Goal: Book appointment/travel/reservation

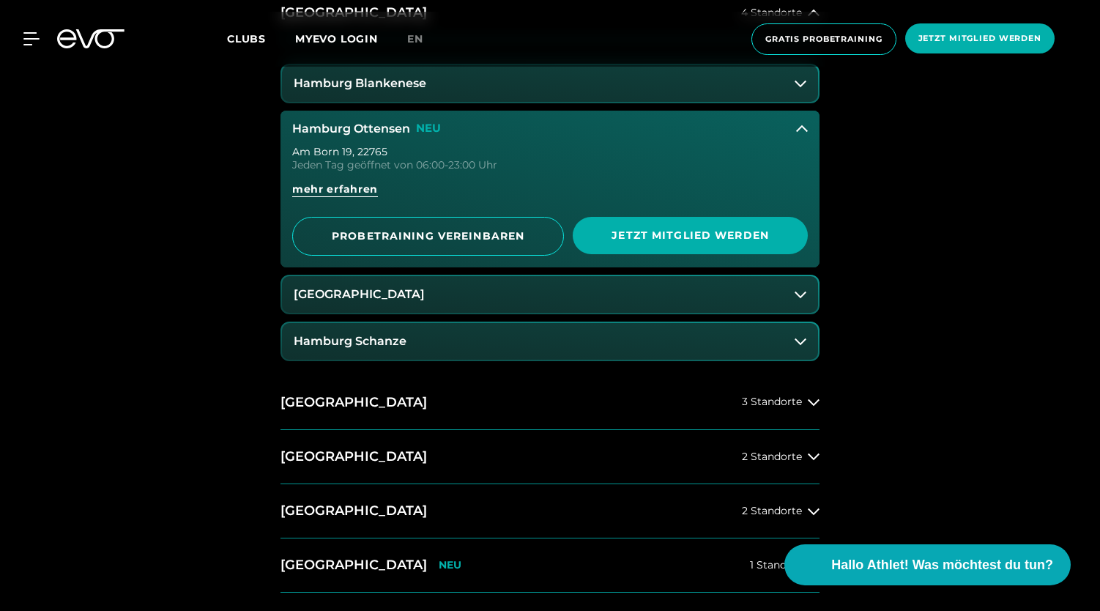
scroll to position [750, 0]
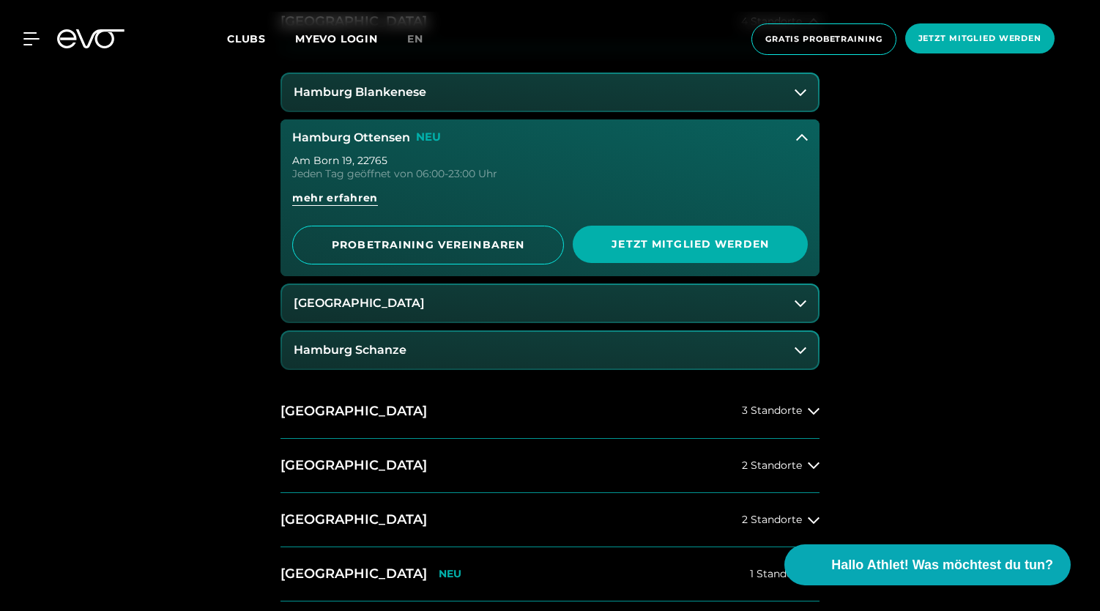
click at [89, 65] on div "MyEVO Login Über EVO Mitgliedschaften Probetraining TAGESPASS EVO Studios [GEOG…" at bounding box center [550, 39] width 1094 height 55
click at [98, 38] on icon at bounding box center [90, 38] width 67 height 19
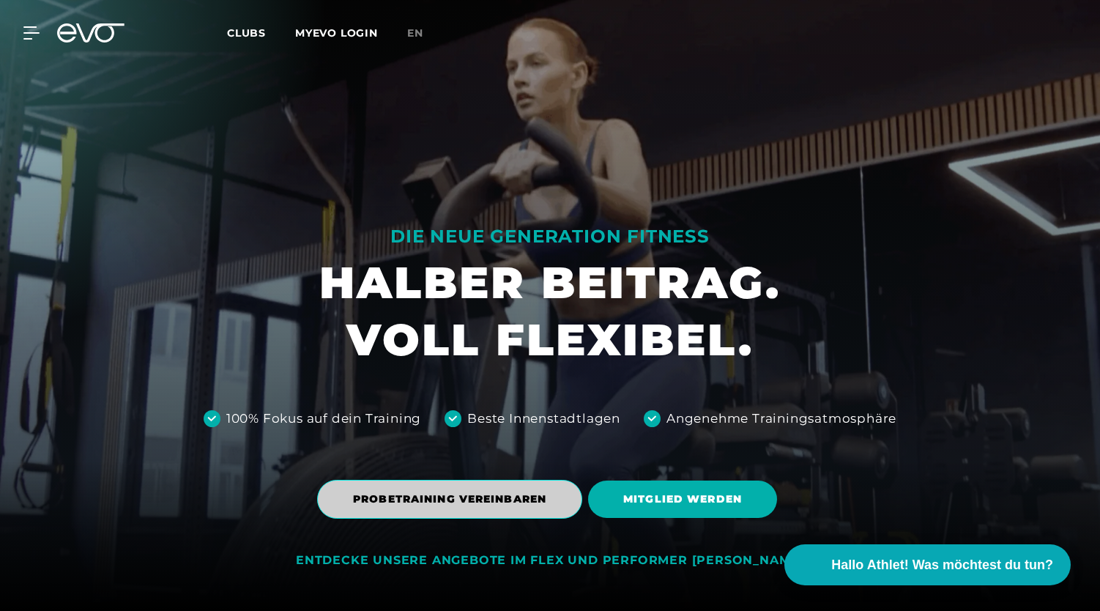
click at [449, 493] on span "PROBETRAINING VEREINBAREN" at bounding box center [449, 499] width 193 height 15
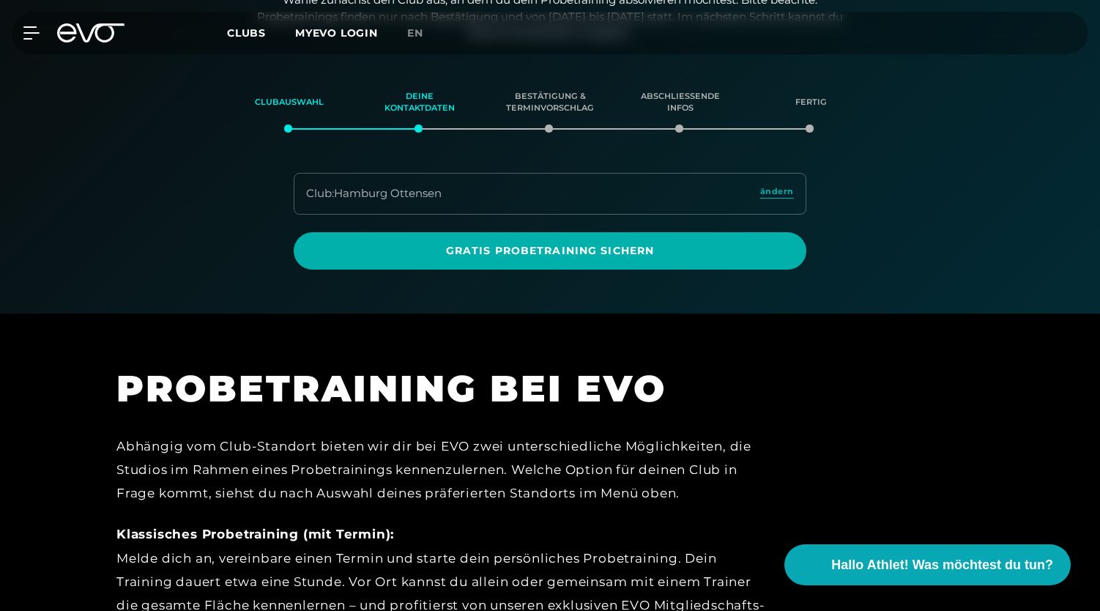
scroll to position [251, 0]
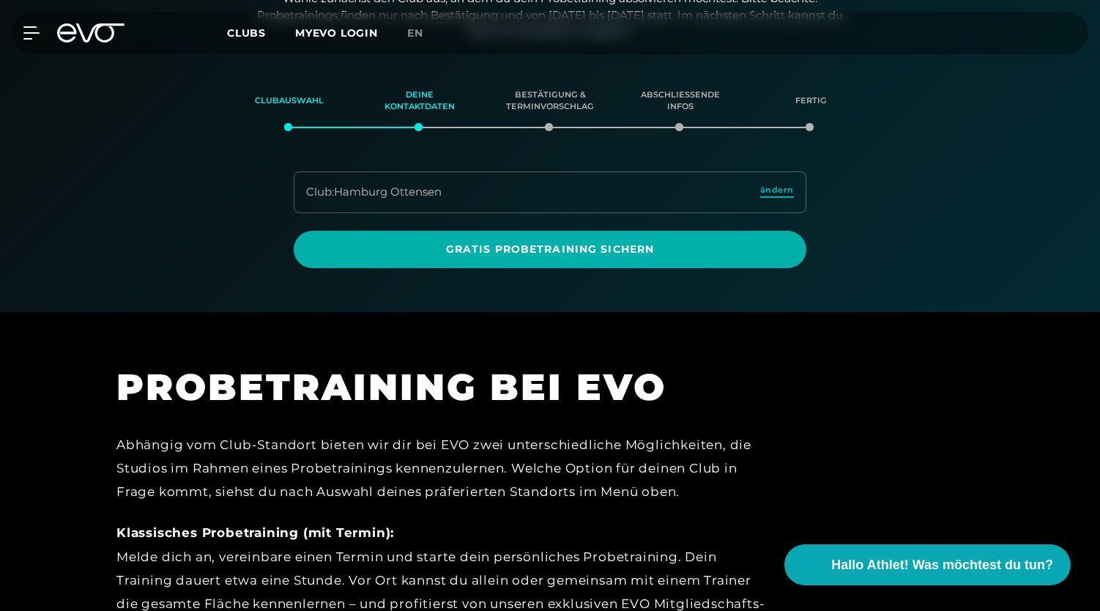
click at [784, 187] on span "ändern" at bounding box center [777, 190] width 34 height 12
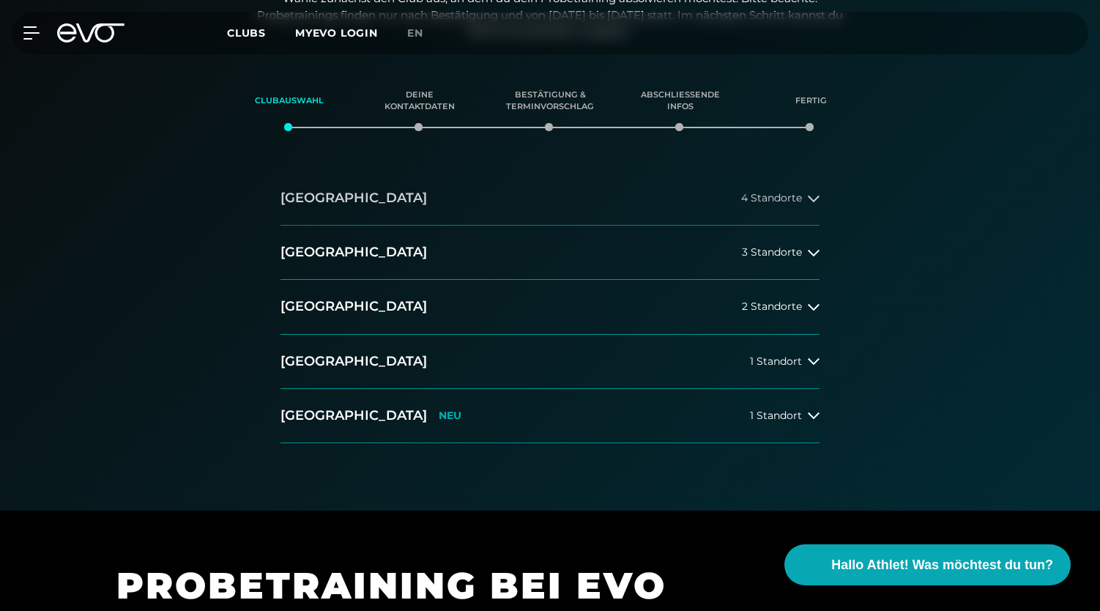
click at [426, 196] on button "[GEOGRAPHIC_DATA] 4 Standorte" at bounding box center [550, 198] width 539 height 54
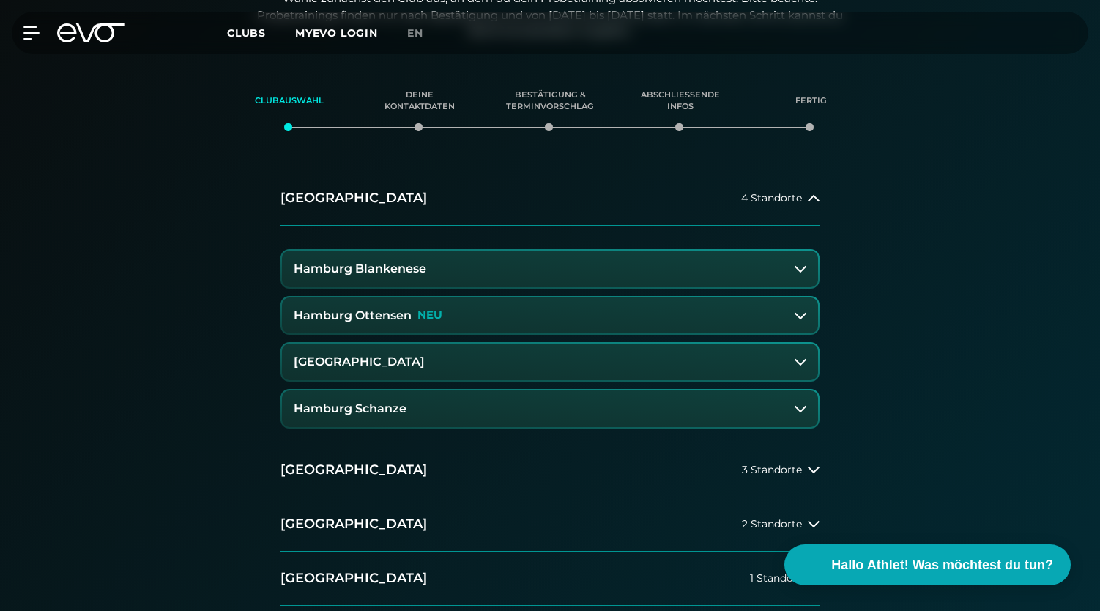
click at [390, 312] on h3 "Hamburg Ottensen" at bounding box center [353, 315] width 118 height 13
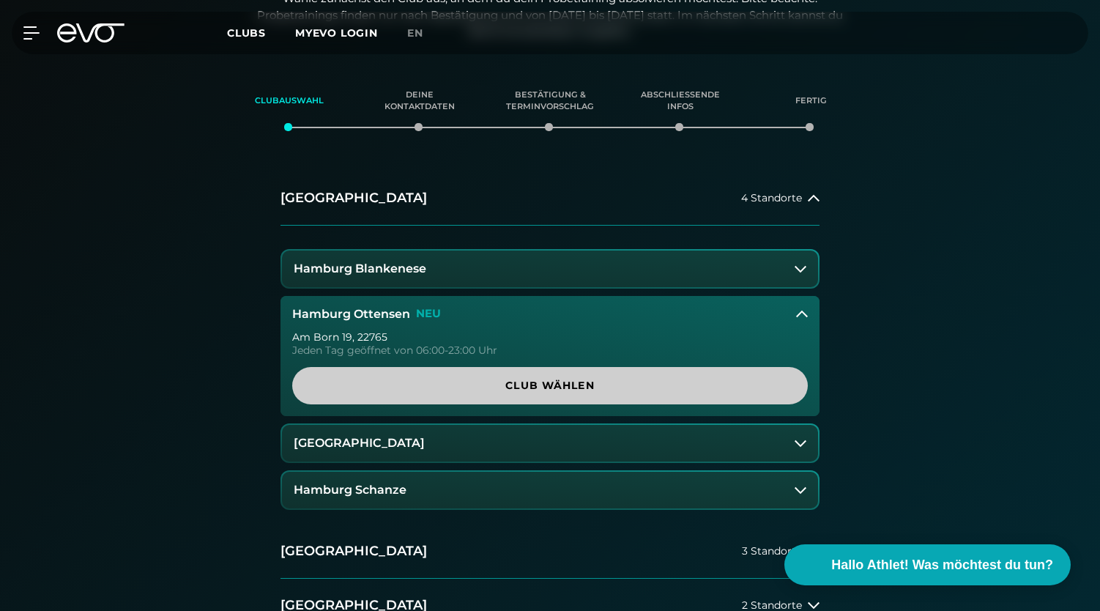
click at [518, 389] on span "Club wählen" at bounding box center [549, 385] width 445 height 15
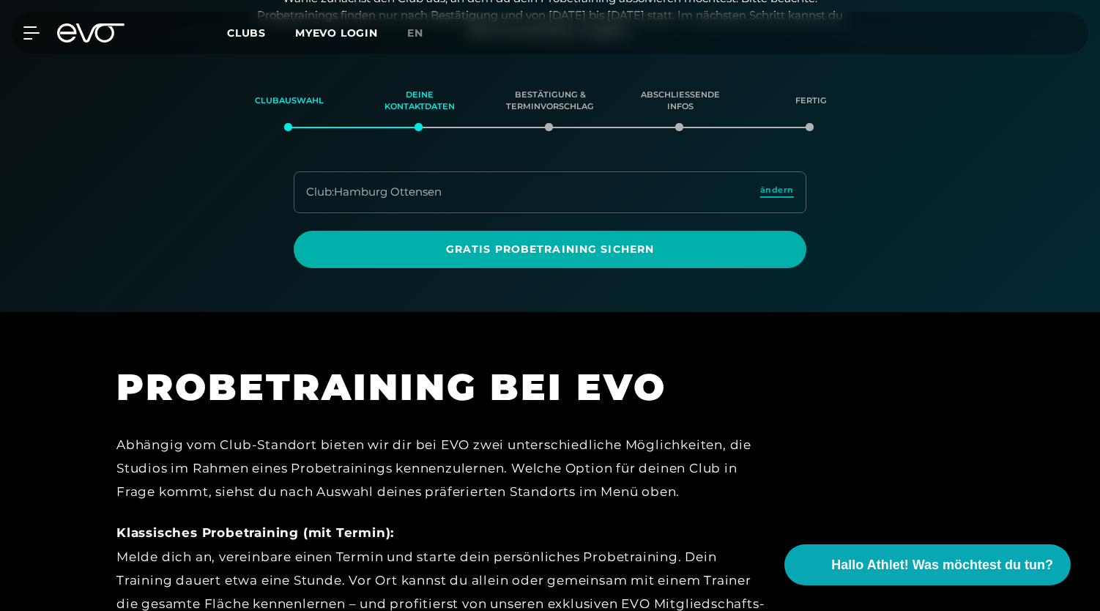
click at [765, 191] on span "ändern" at bounding box center [777, 190] width 34 height 12
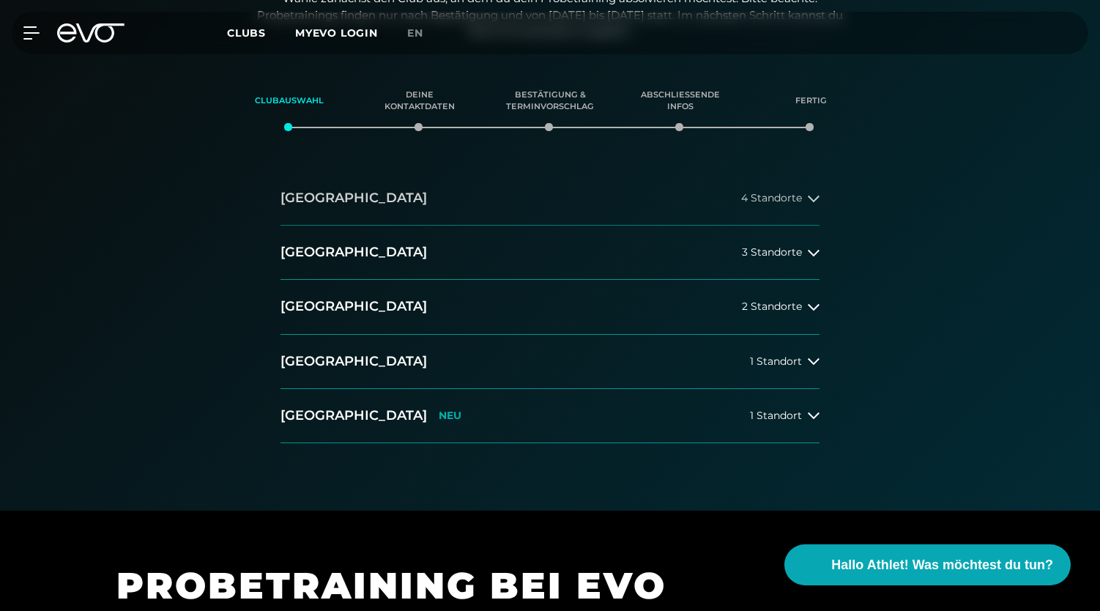
click at [397, 216] on button "[GEOGRAPHIC_DATA] 4 Standorte" at bounding box center [550, 198] width 539 height 54
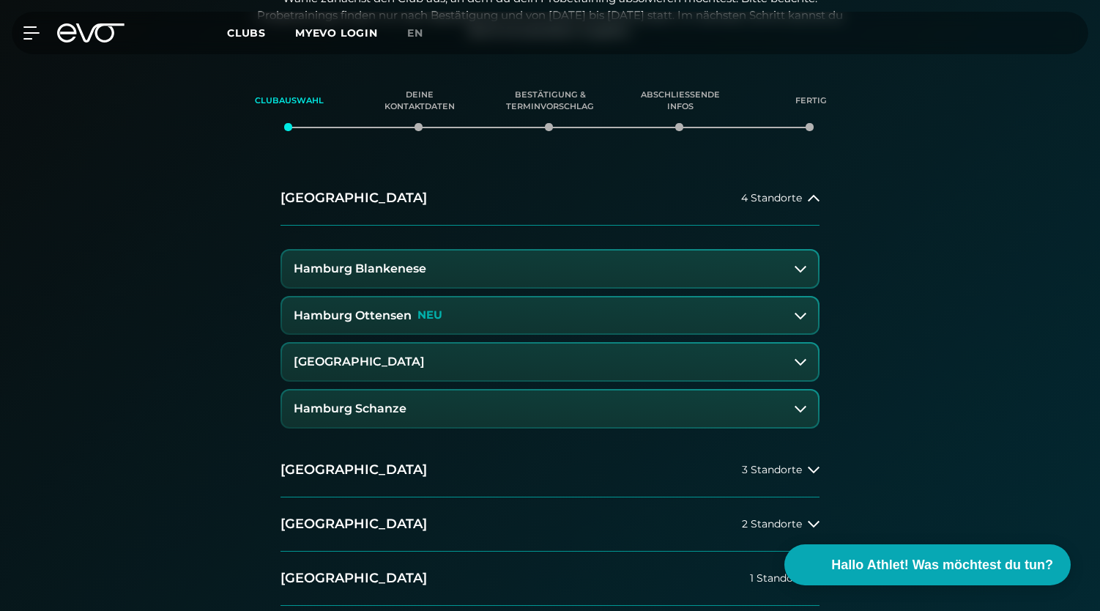
click at [381, 374] on button "[GEOGRAPHIC_DATA]" at bounding box center [550, 362] width 536 height 37
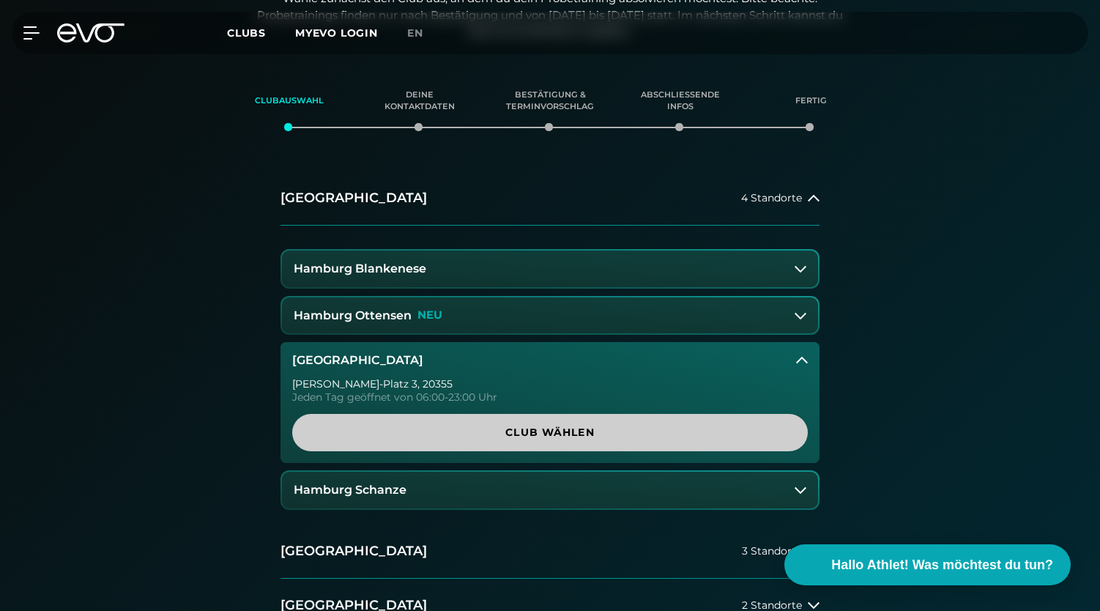
click at [396, 431] on span "Club wählen" at bounding box center [549, 432] width 445 height 15
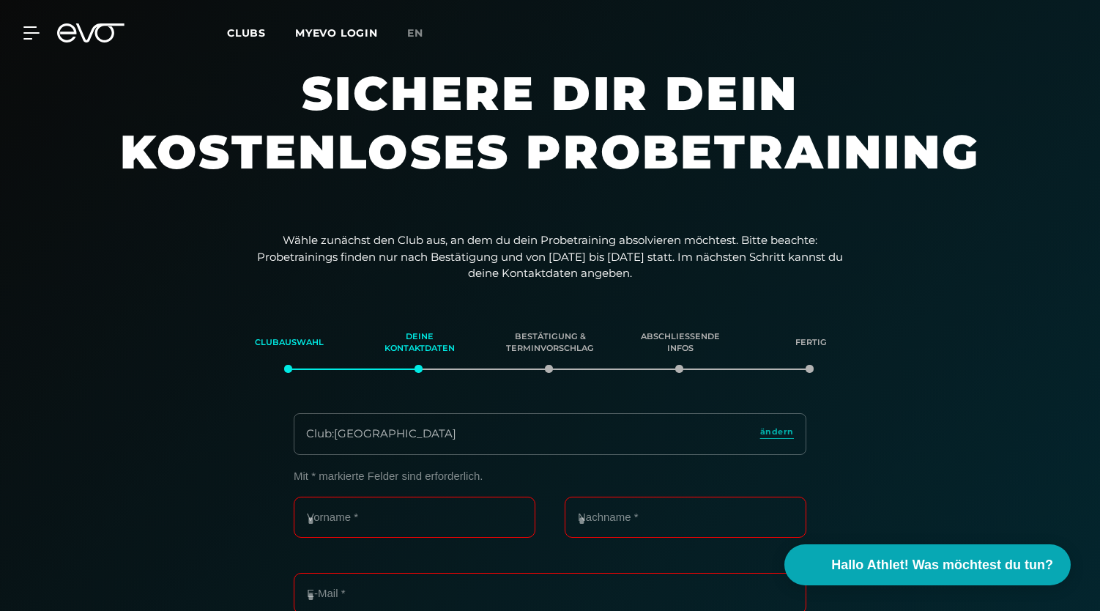
scroll to position [0, 0]
